Goal: Task Accomplishment & Management: Manage account settings

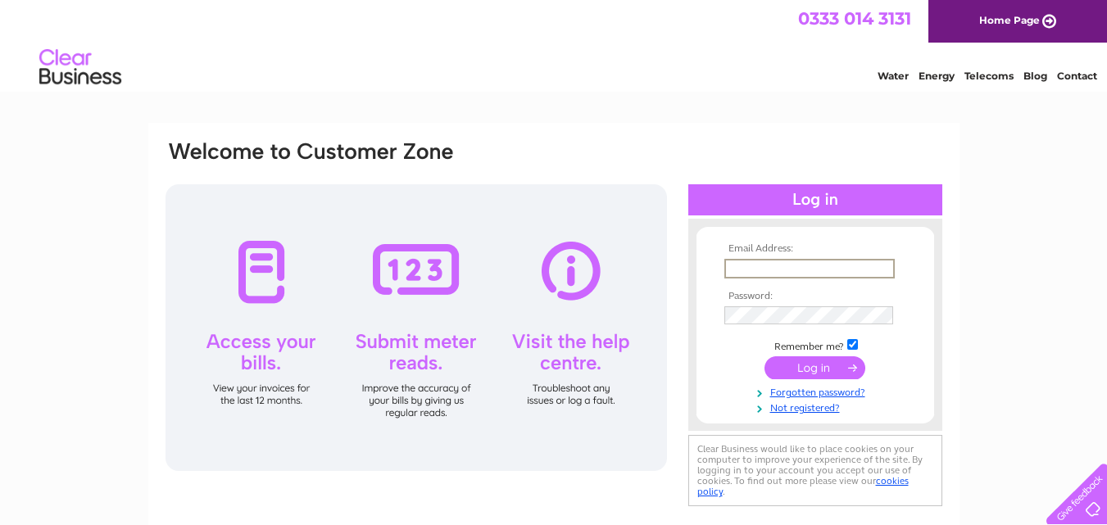
click at [742, 273] on input "text" at bounding box center [809, 269] width 170 height 20
type input "info@abernethyhomesltd.co.uk"
click at [765, 356] on input "submit" at bounding box center [815, 367] width 101 height 23
click at [785, 364] on input "submit" at bounding box center [815, 367] width 101 height 23
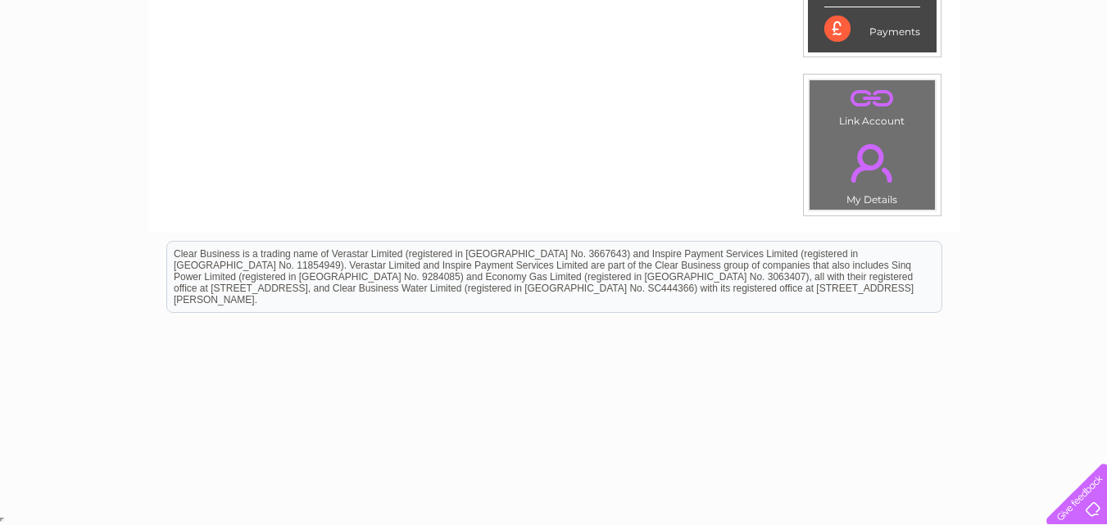
scroll to position [39, 0]
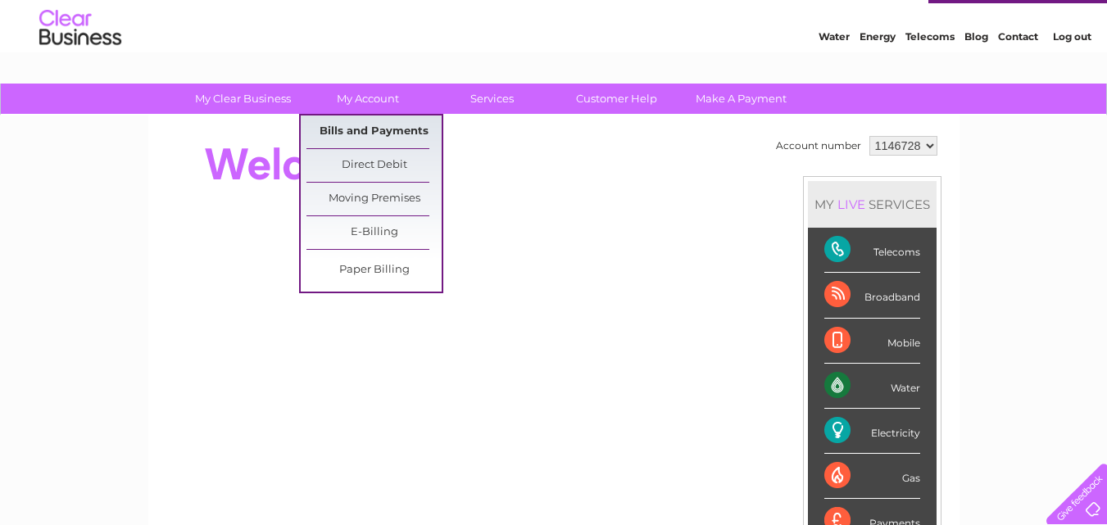
click at [360, 129] on link "Bills and Payments" at bounding box center [374, 132] width 135 height 33
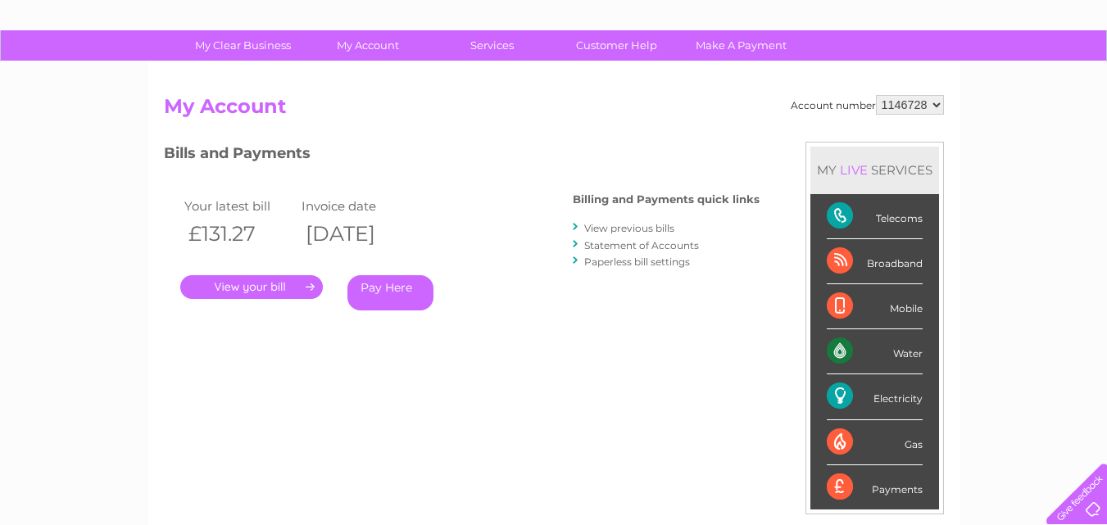
scroll to position [164, 0]
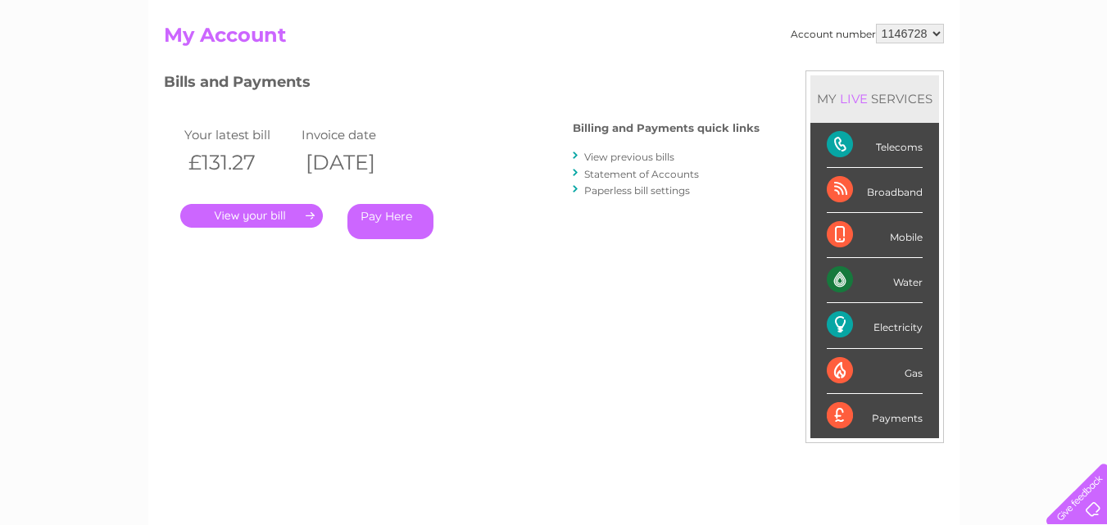
click at [277, 216] on link "." at bounding box center [251, 216] width 143 height 24
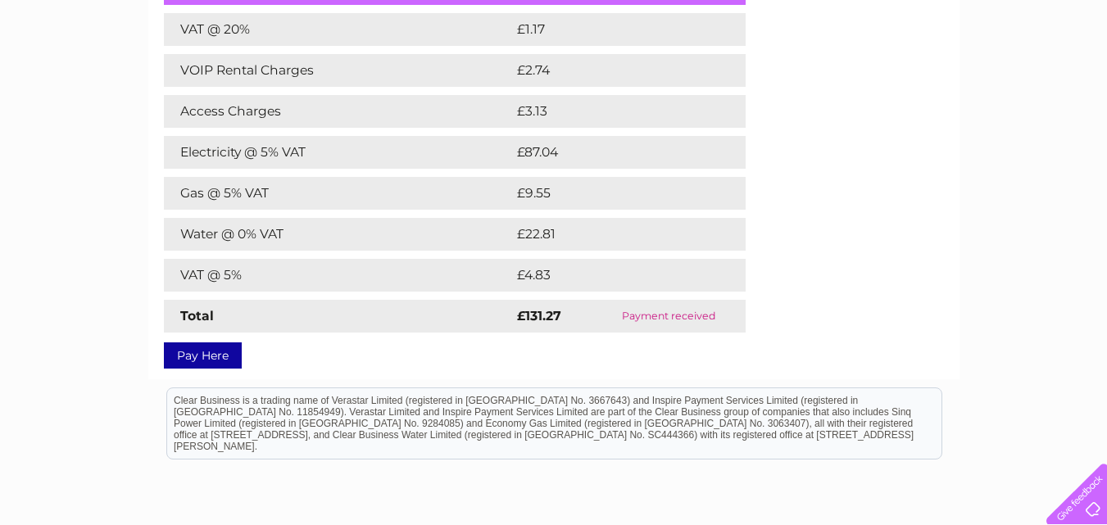
scroll to position [164, 0]
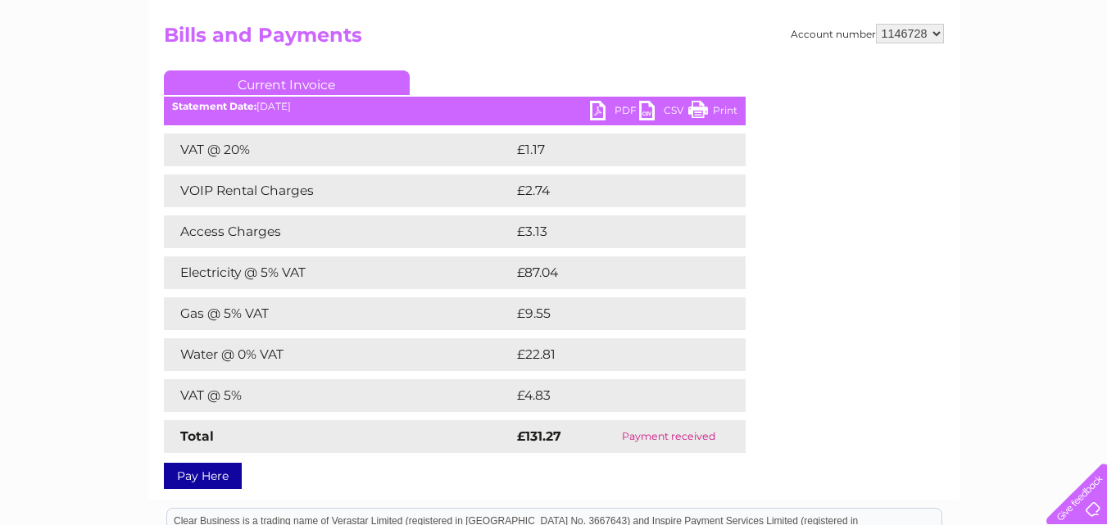
click at [596, 112] on link "PDF" at bounding box center [614, 113] width 49 height 24
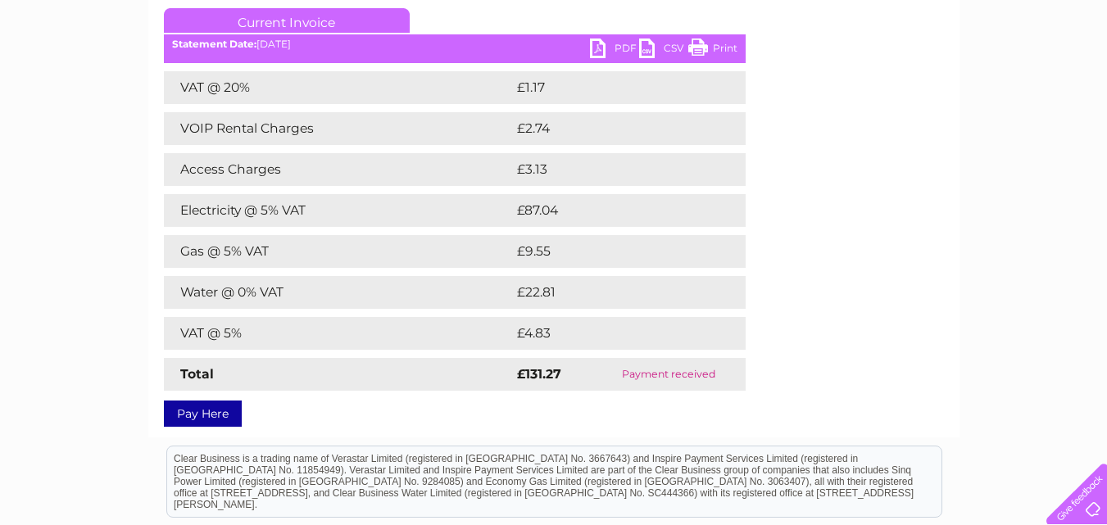
scroll to position [246, 0]
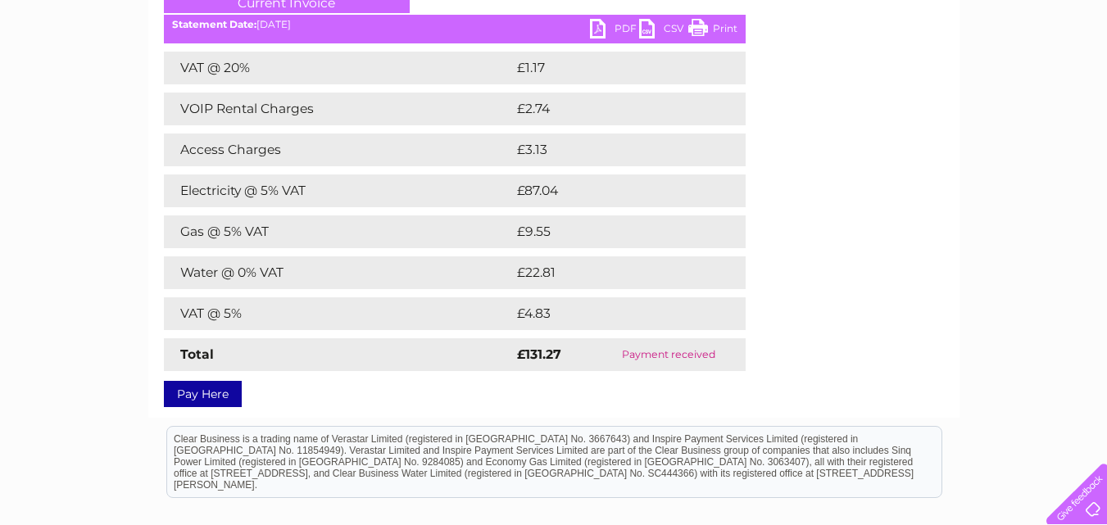
click at [789, 173] on div "Account number 1146728 Bills and Payments Current Invoice PDF CSV Print £1.17" at bounding box center [554, 172] width 780 height 460
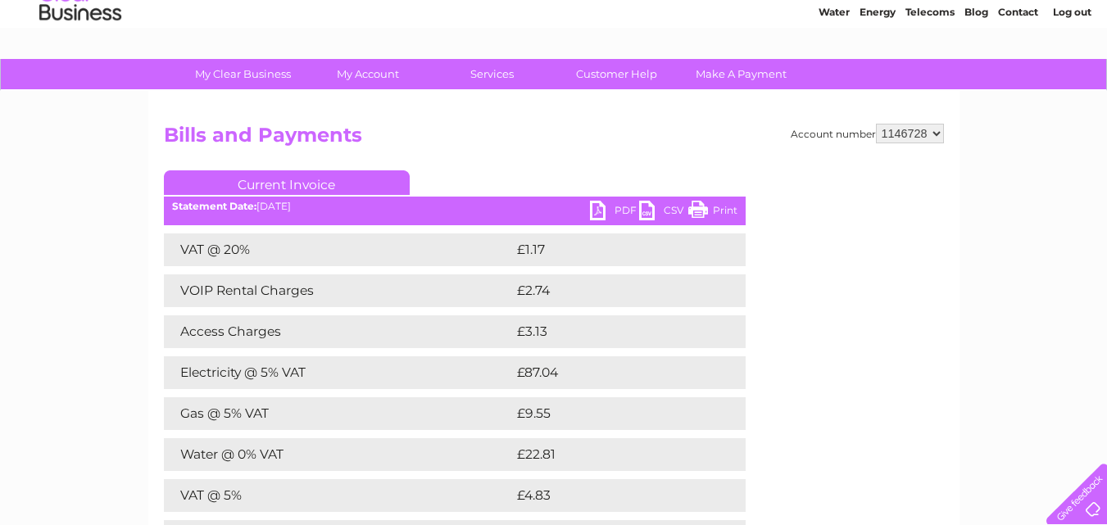
scroll to position [0, 0]
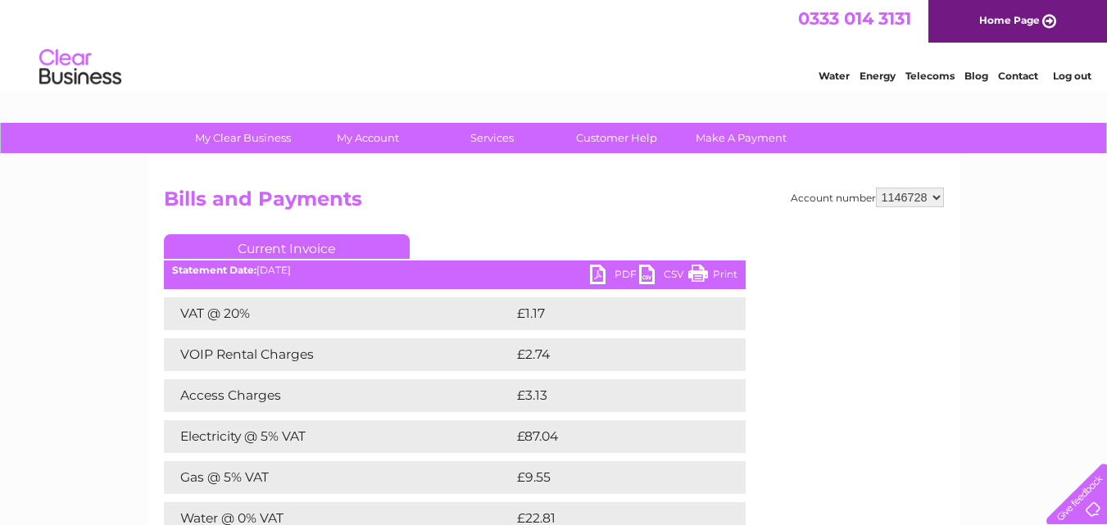
click at [1080, 76] on link "Log out" at bounding box center [1072, 76] width 39 height 12
